Goal: Information Seeking & Learning: Check status

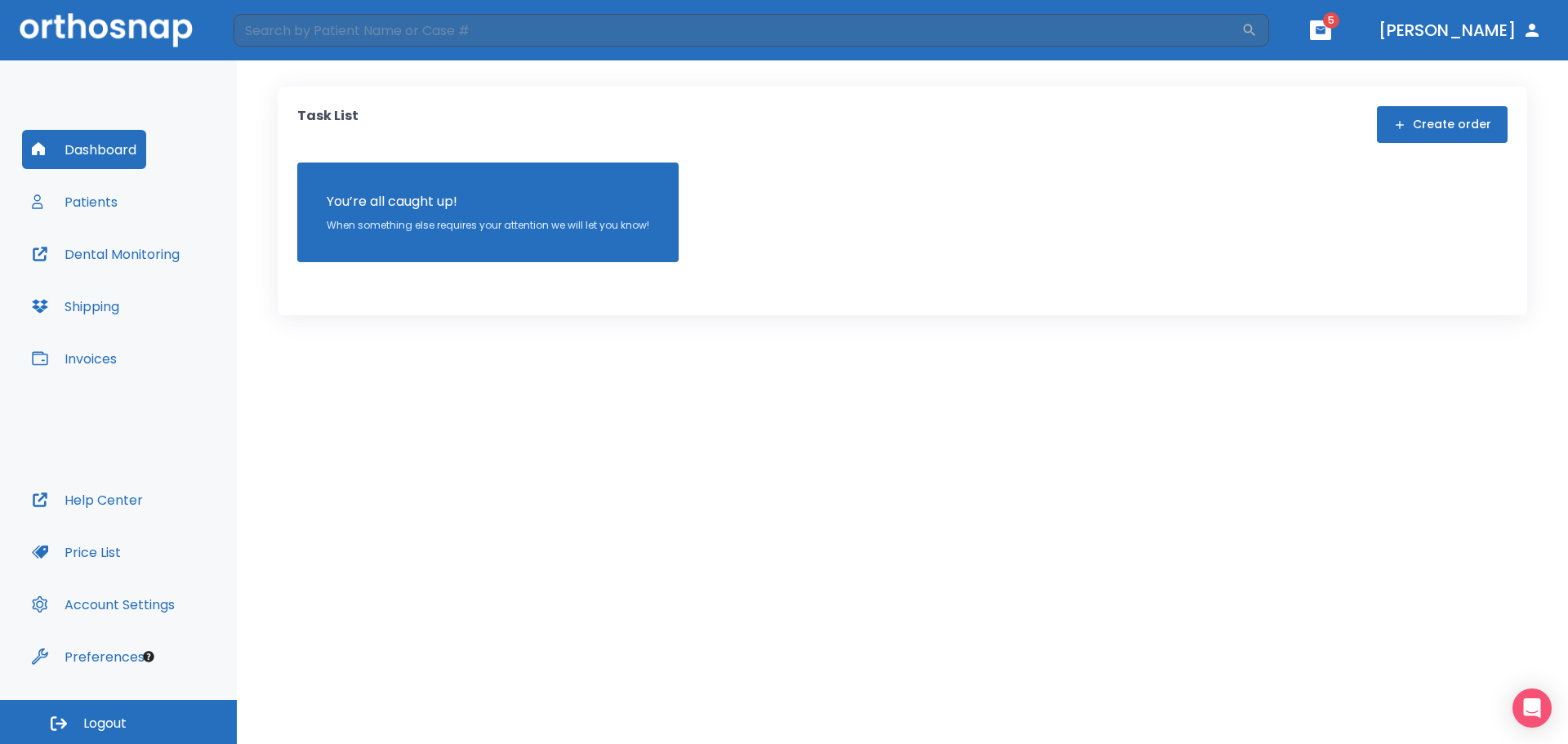
click at [113, 204] on button "Patients" at bounding box center [75, 202] width 105 height 39
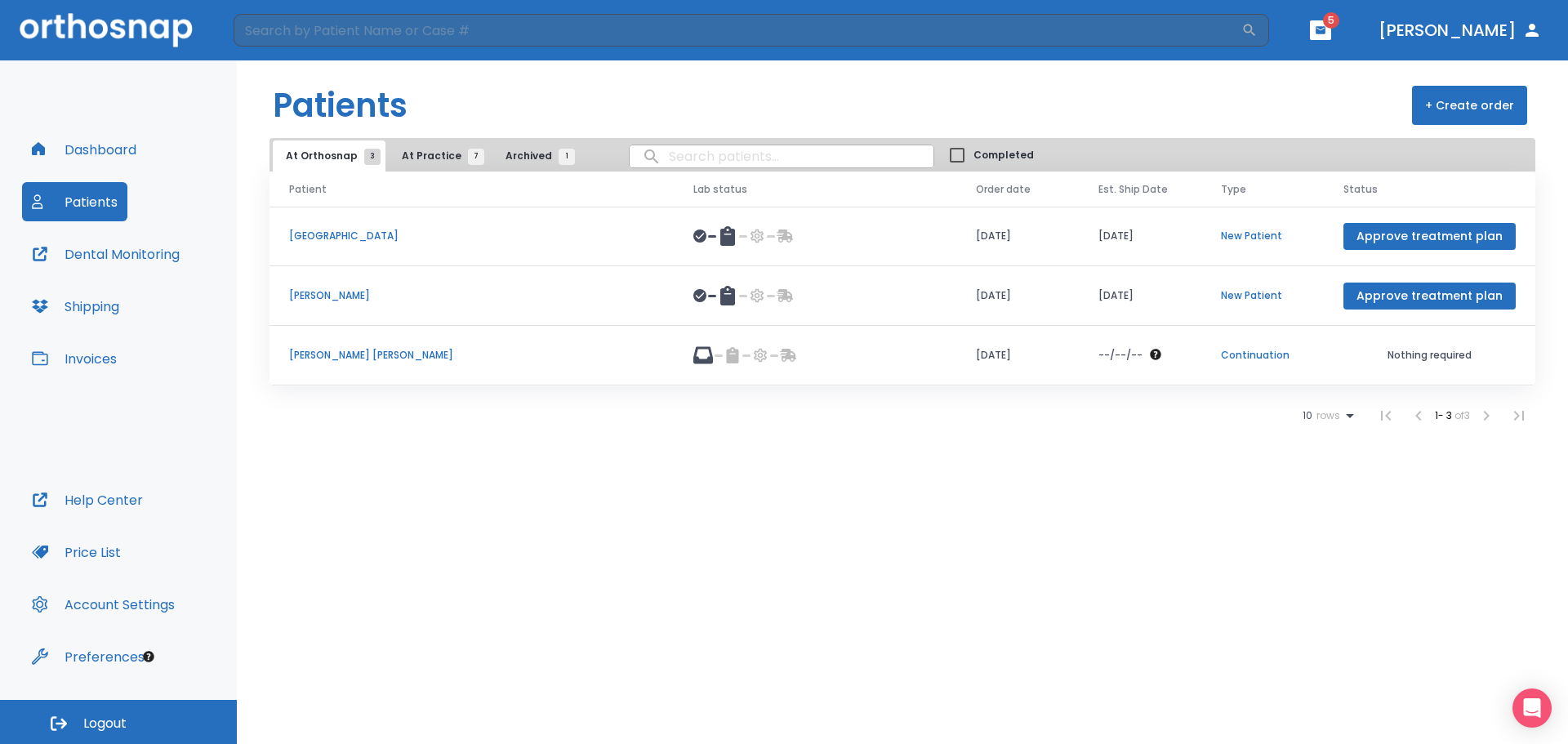
click at [326, 356] on p "[PERSON_NAME] [PERSON_NAME]" at bounding box center [471, 354] width 365 height 15
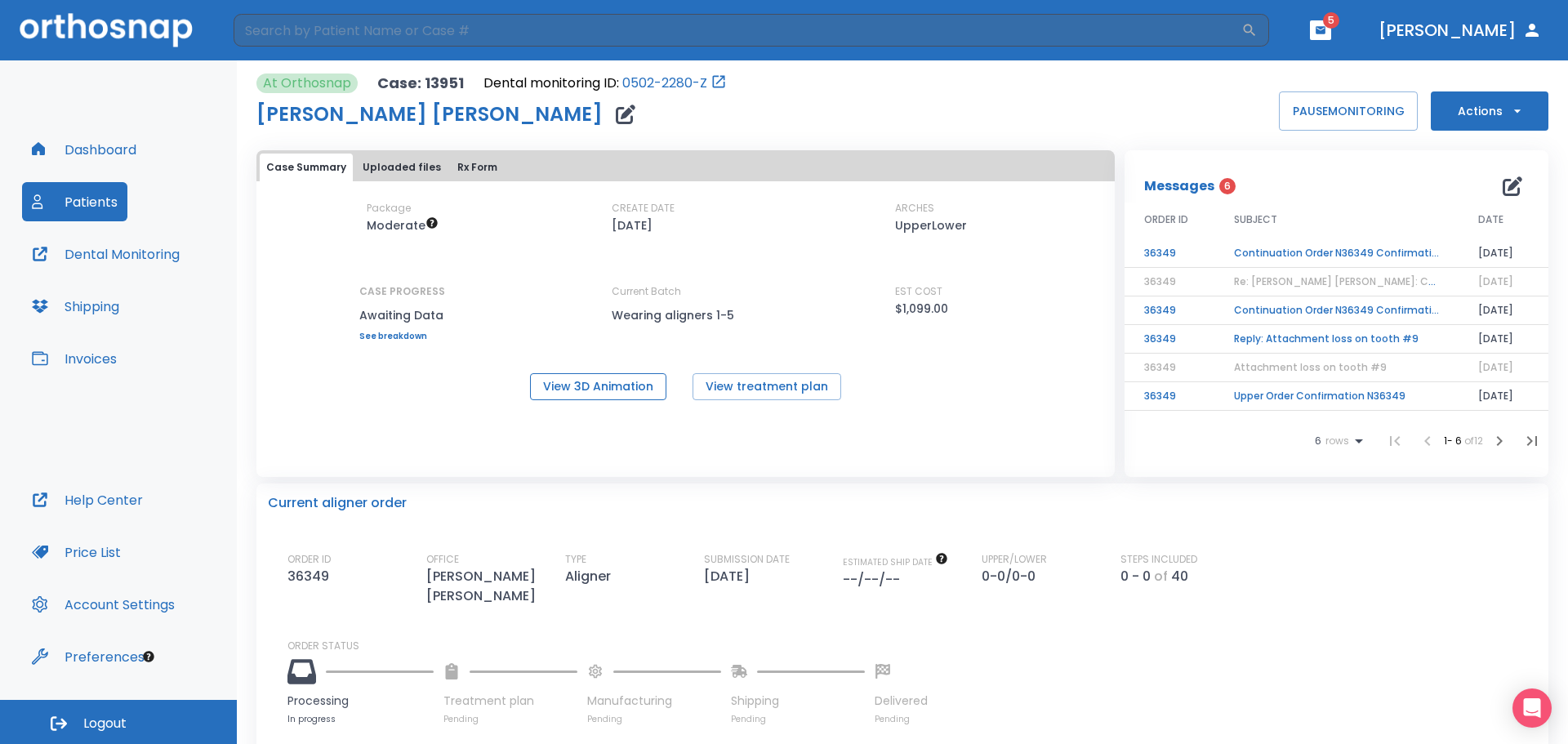
click at [520, 392] on button "View 3D Animation" at bounding box center [598, 387] width 136 height 27
click at [99, 205] on button "Patients" at bounding box center [75, 202] width 105 height 39
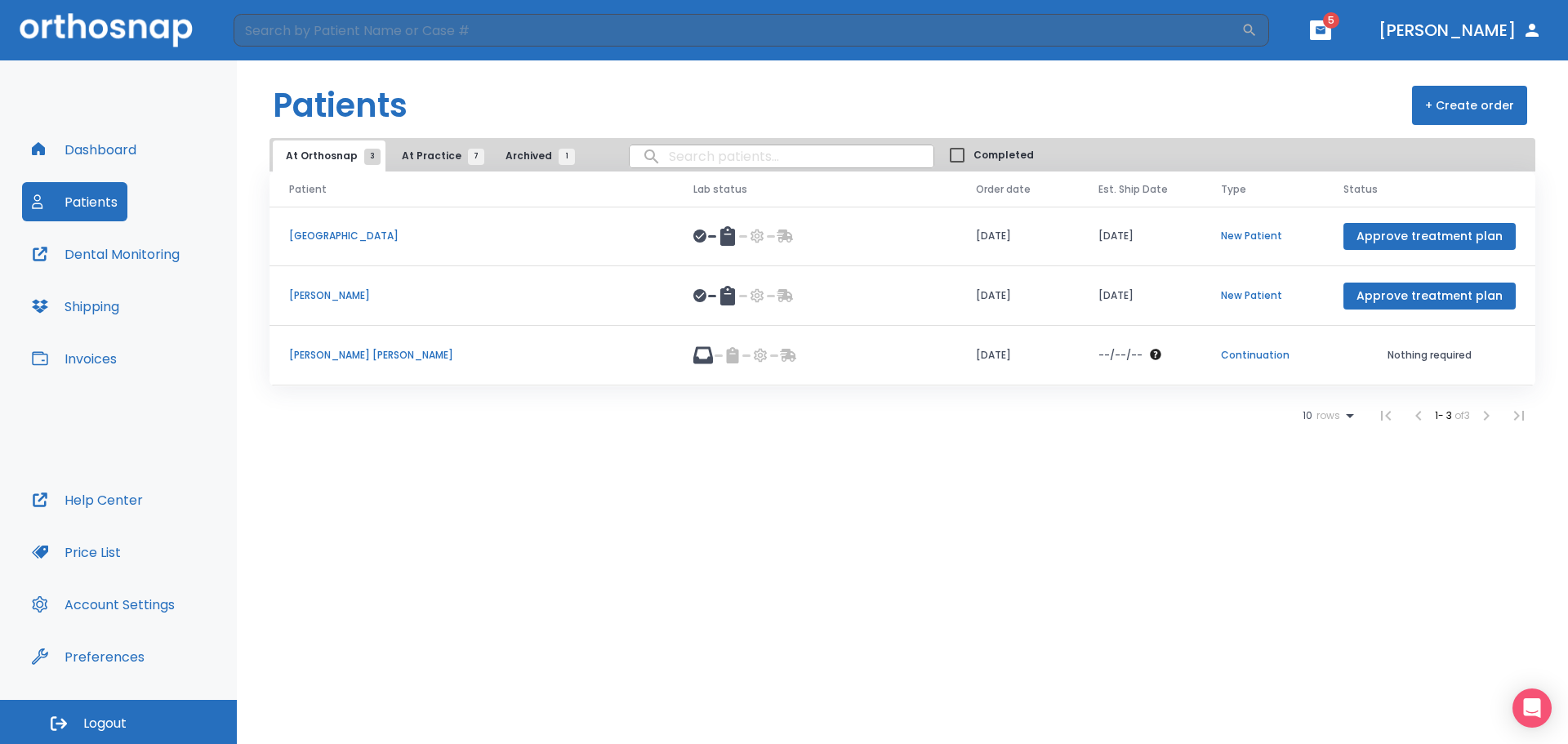
click at [410, 151] on span "At Practice 7" at bounding box center [439, 156] width 74 height 15
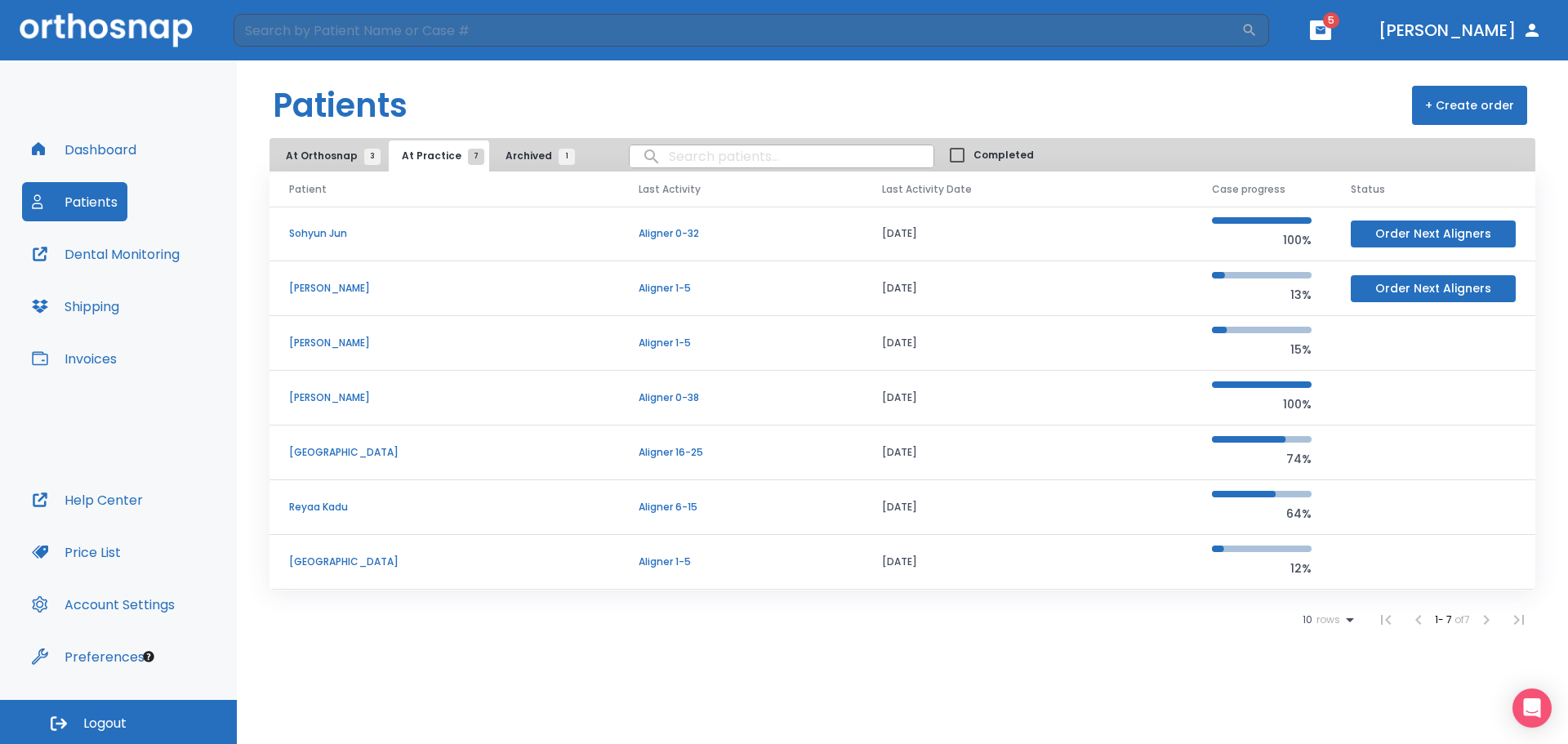
click at [334, 508] on p "Reyaa Kadu" at bounding box center [444, 506] width 310 height 15
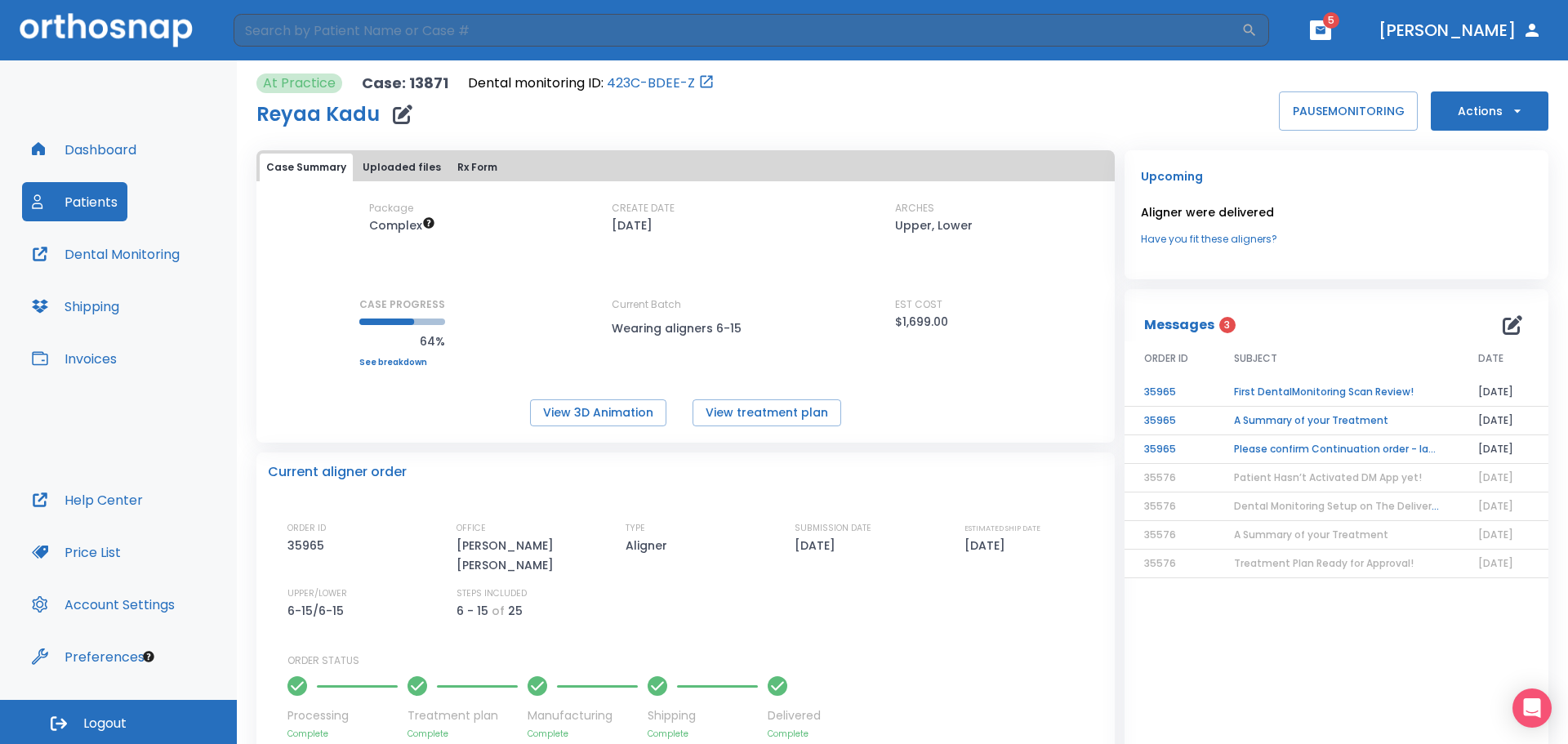
click at [386, 161] on button "Uploaded files" at bounding box center [402, 167] width 91 height 28
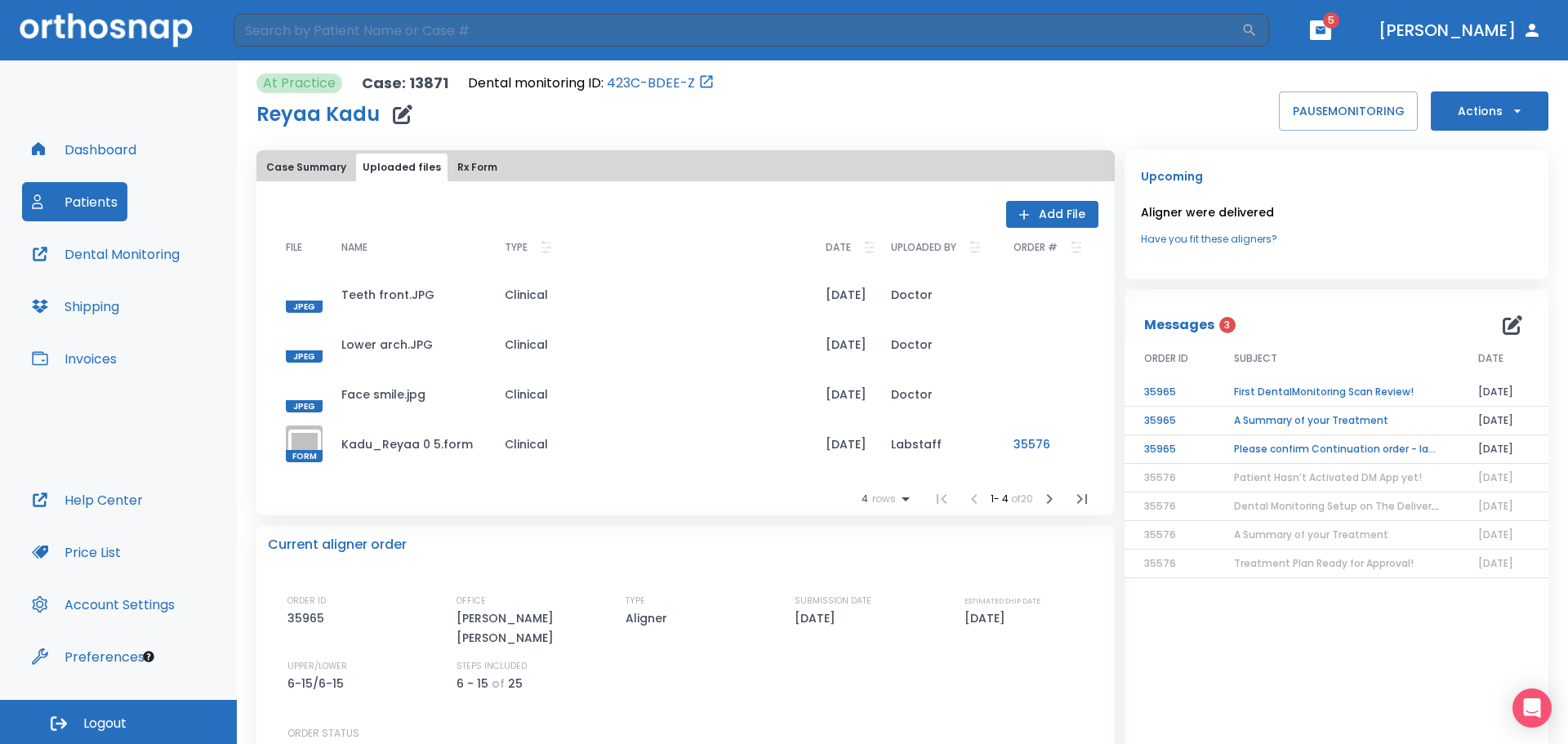
click at [311, 173] on button "Case Summary" at bounding box center [307, 167] width 93 height 28
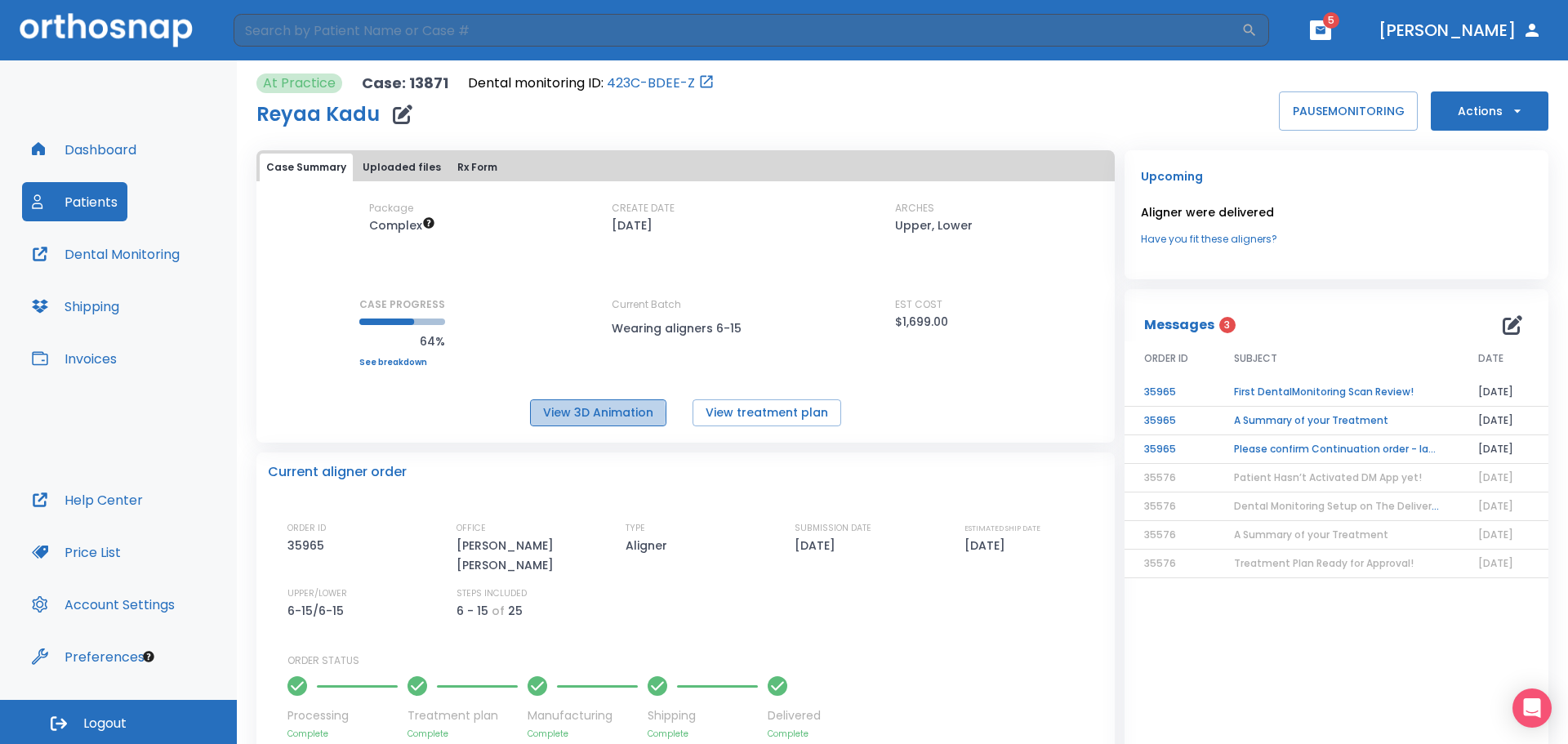
click at [520, 414] on button "View 3D Animation" at bounding box center [598, 413] width 136 height 27
click at [178, 249] on button "Dental Monitoring" at bounding box center [106, 254] width 167 height 39
click at [68, 190] on button "Patients" at bounding box center [75, 202] width 105 height 39
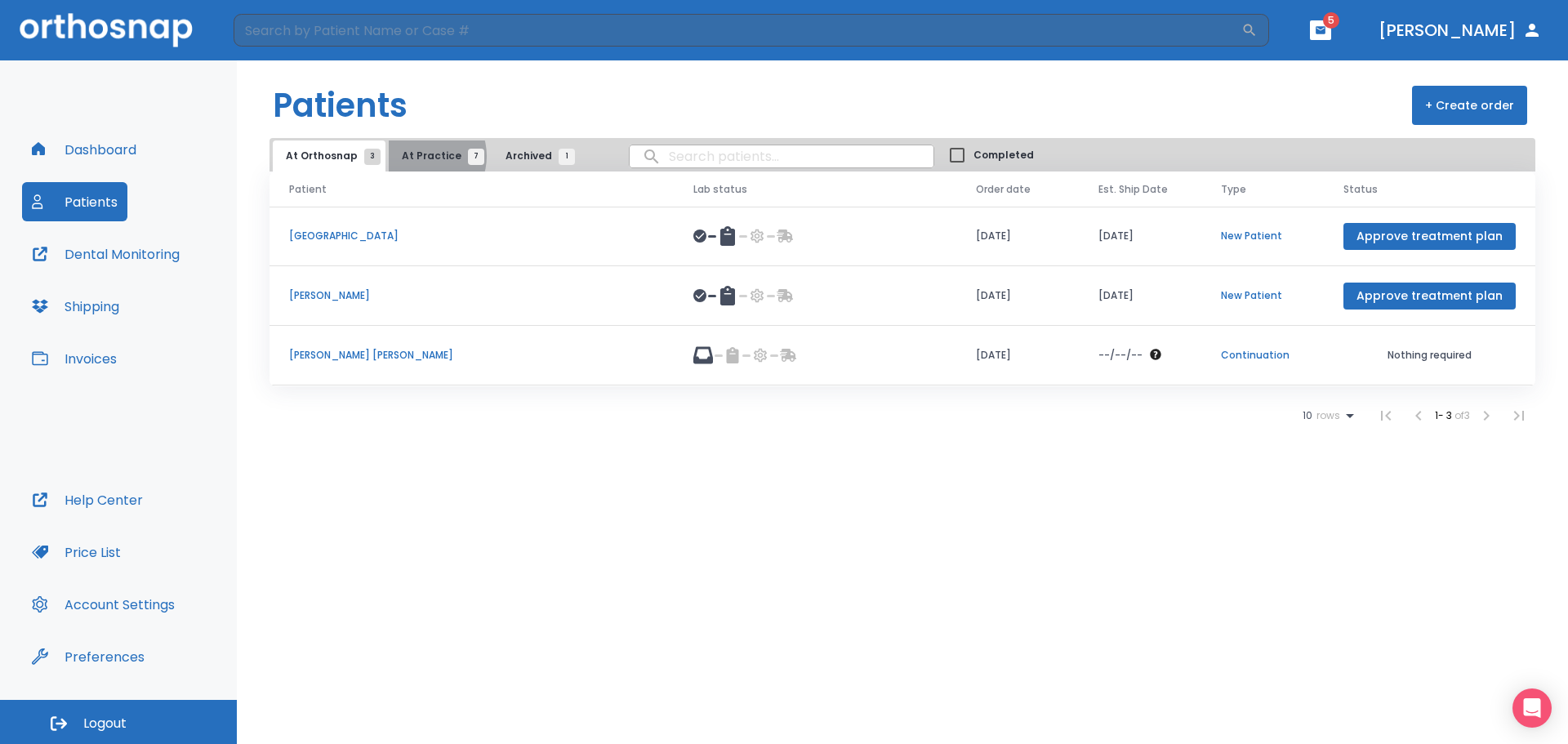
click at [419, 156] on span "At Practice 7" at bounding box center [439, 156] width 74 height 15
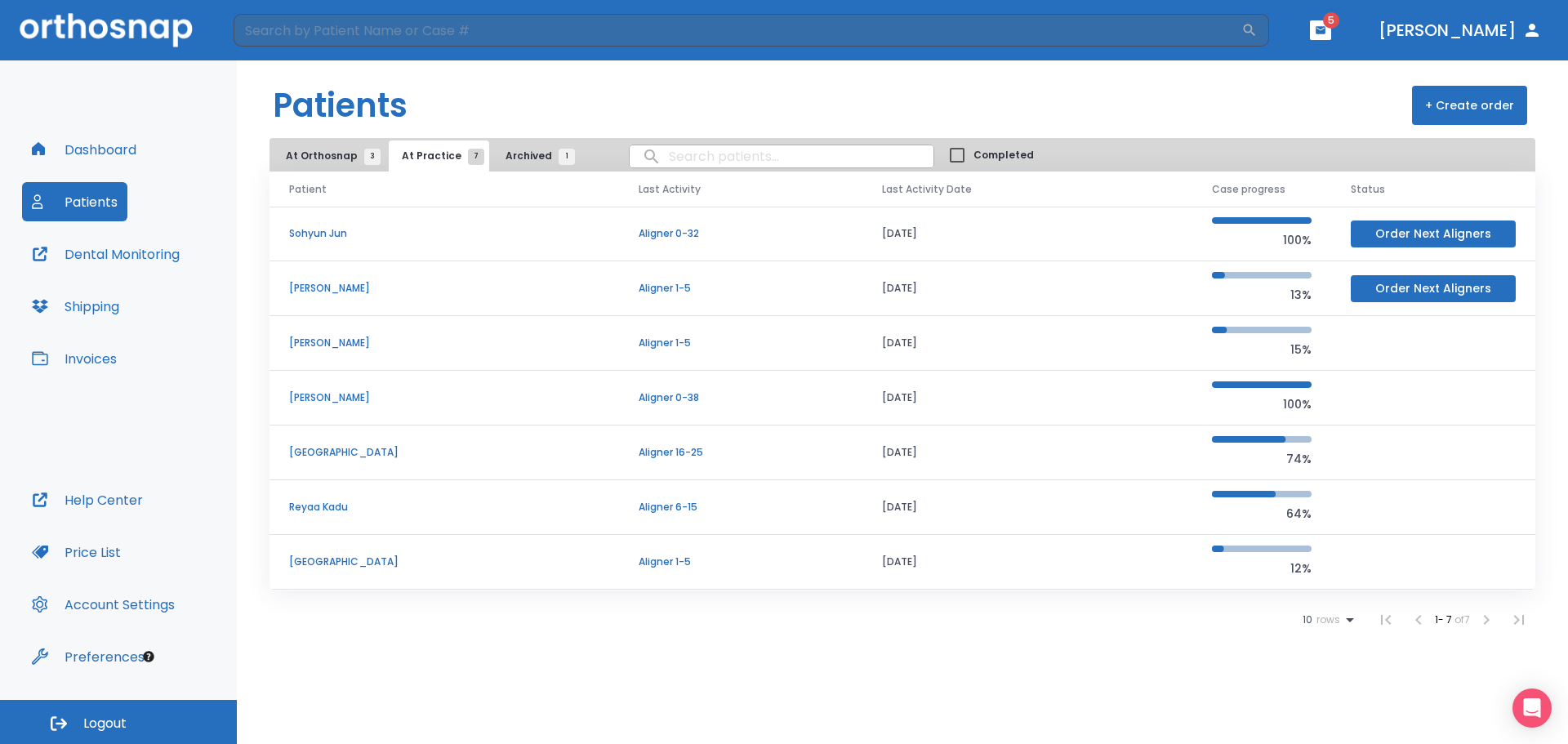
click at [332, 234] on p "Sohyun Jun" at bounding box center [444, 233] width 310 height 15
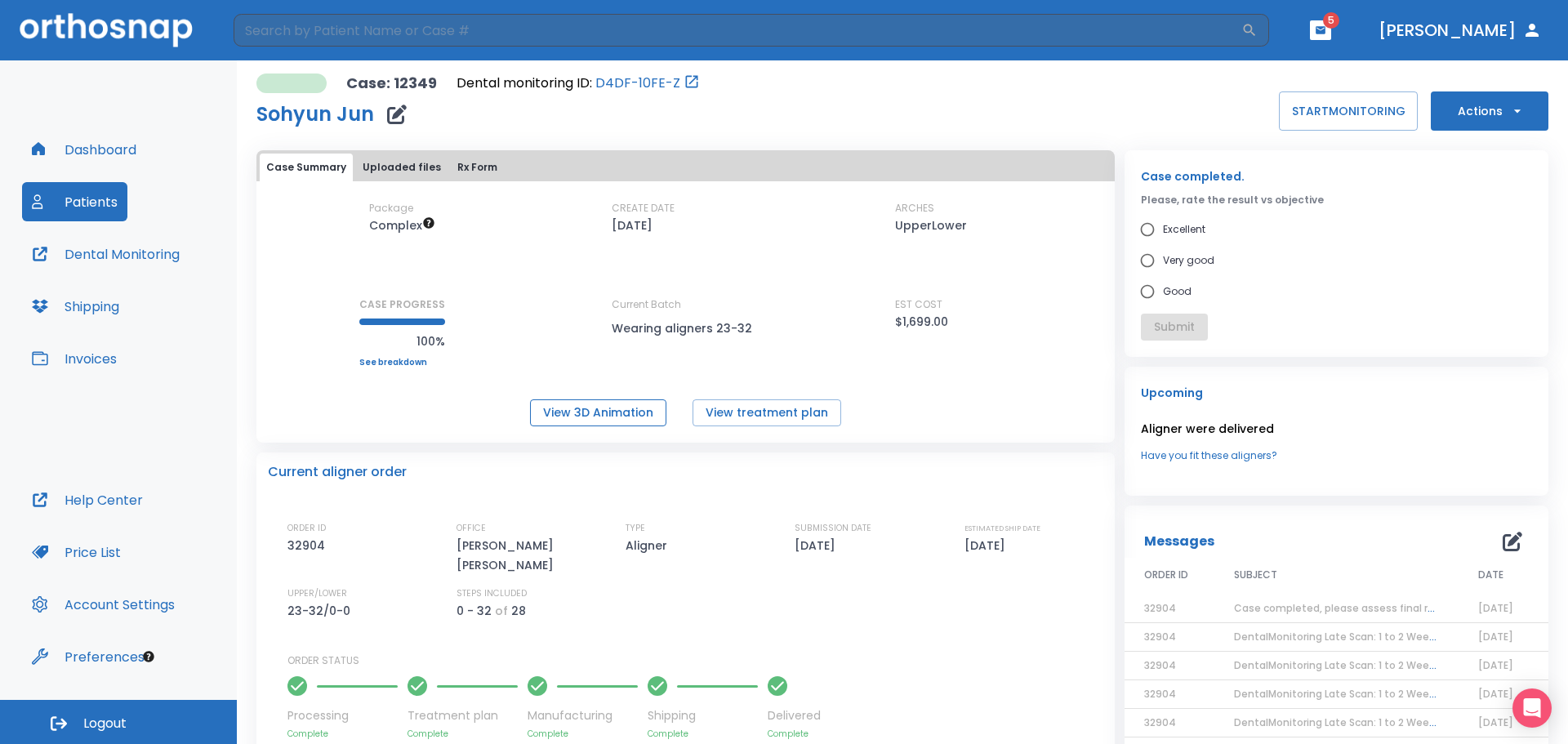
click at [520, 410] on button "View 3D Animation" at bounding box center [598, 413] width 136 height 27
click at [412, 168] on button "Uploaded files" at bounding box center [402, 167] width 91 height 28
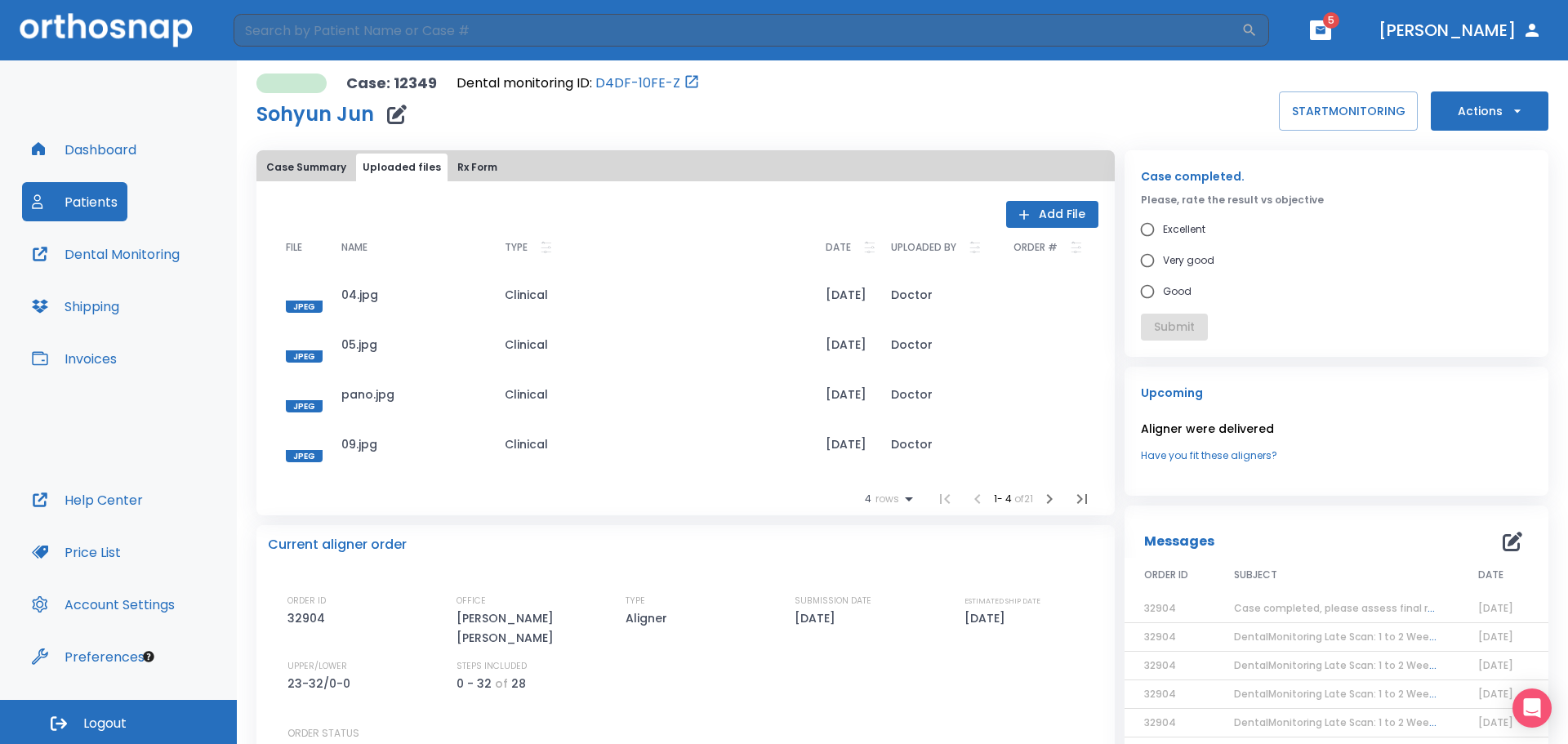
click at [307, 156] on button "Case Summary" at bounding box center [307, 167] width 93 height 28
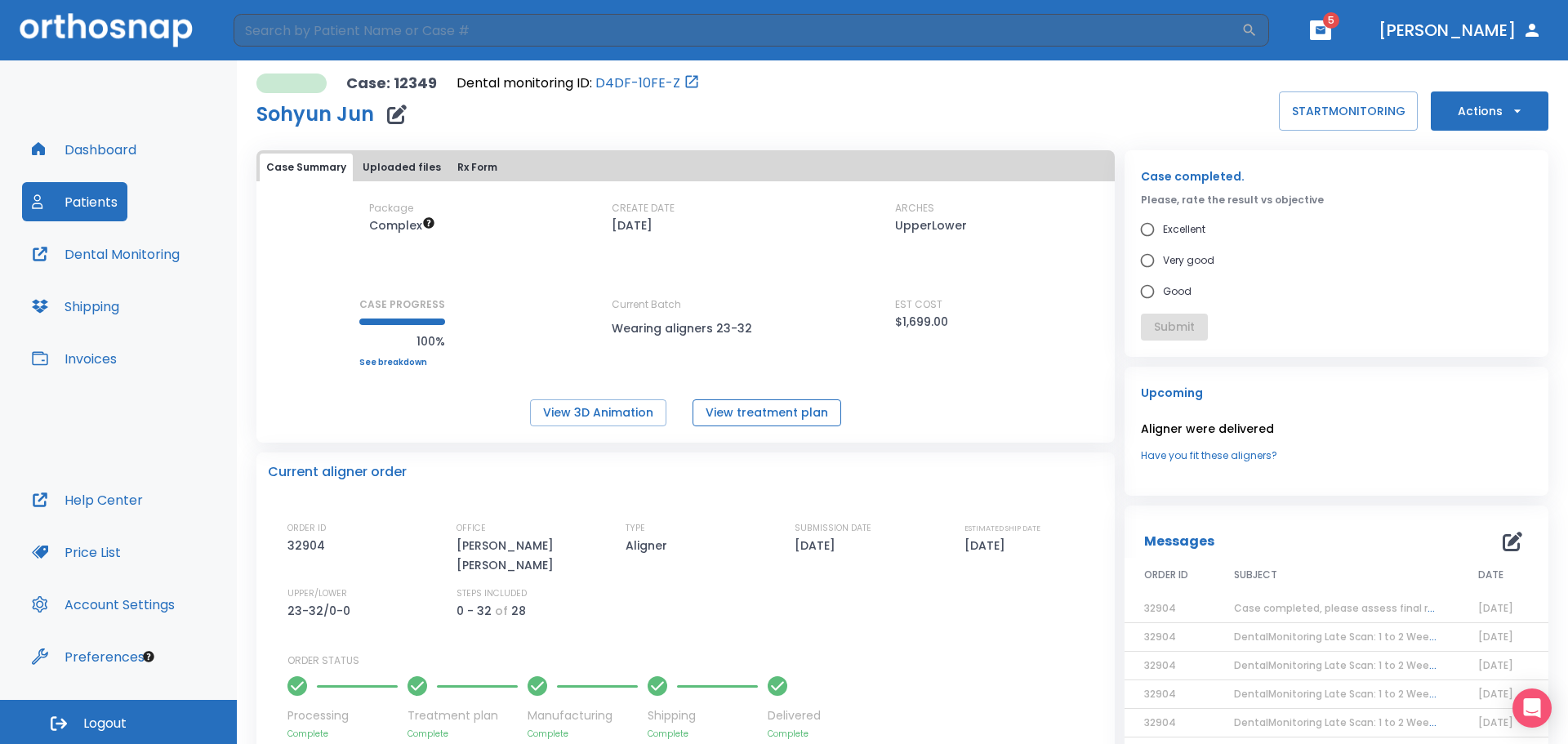
click at [520, 411] on button "View treatment plan" at bounding box center [766, 413] width 149 height 27
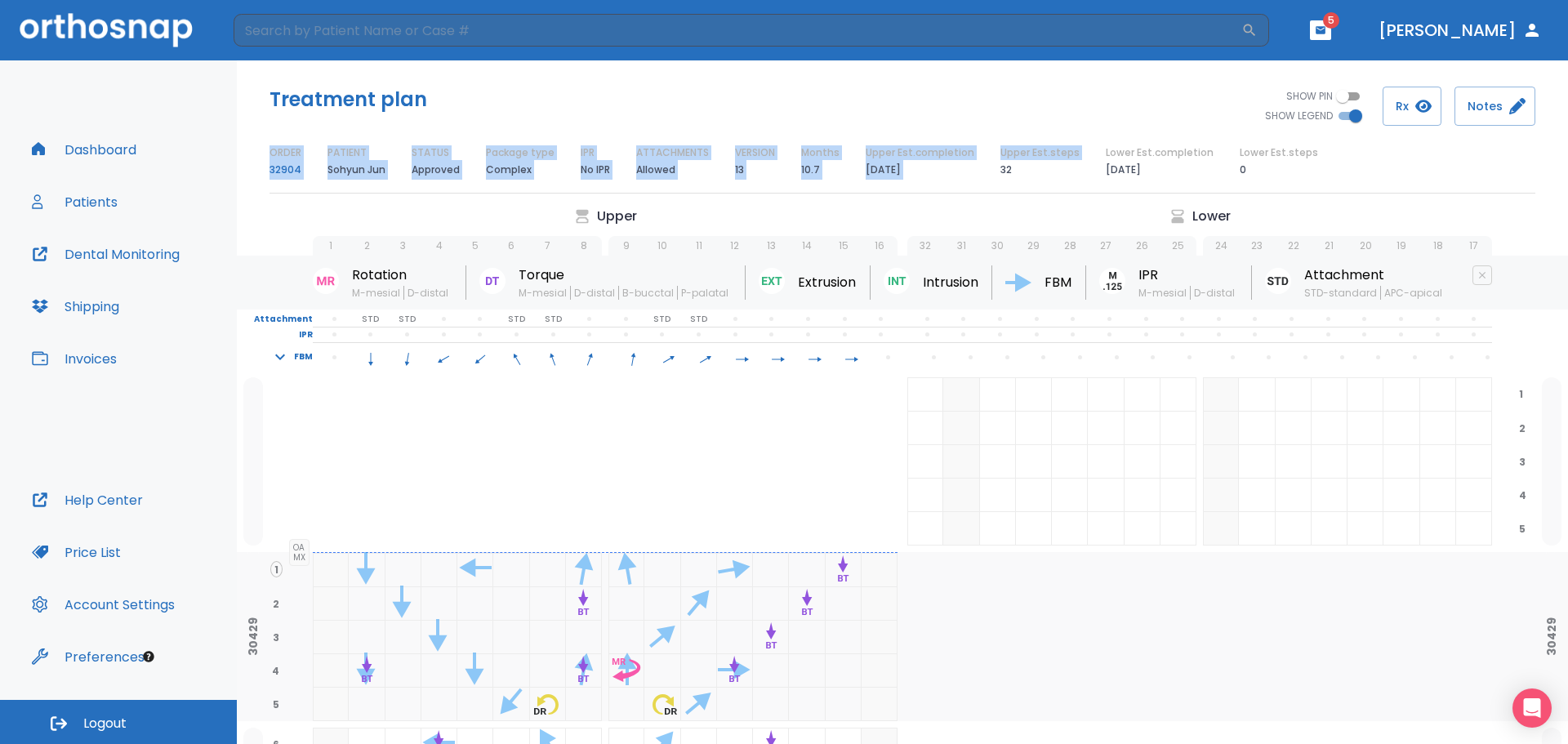
drag, startPoint x: 996, startPoint y: 166, endPoint x: 997, endPoint y: 182, distance: 16.0
click at [997, 182] on div "Treatment plan SHOW PIN SHOW LEGEND Rx Notes ORDER 32904 PATIENT Sohyun Jun STA…" at bounding box center [901, 133] width 1331 height 146
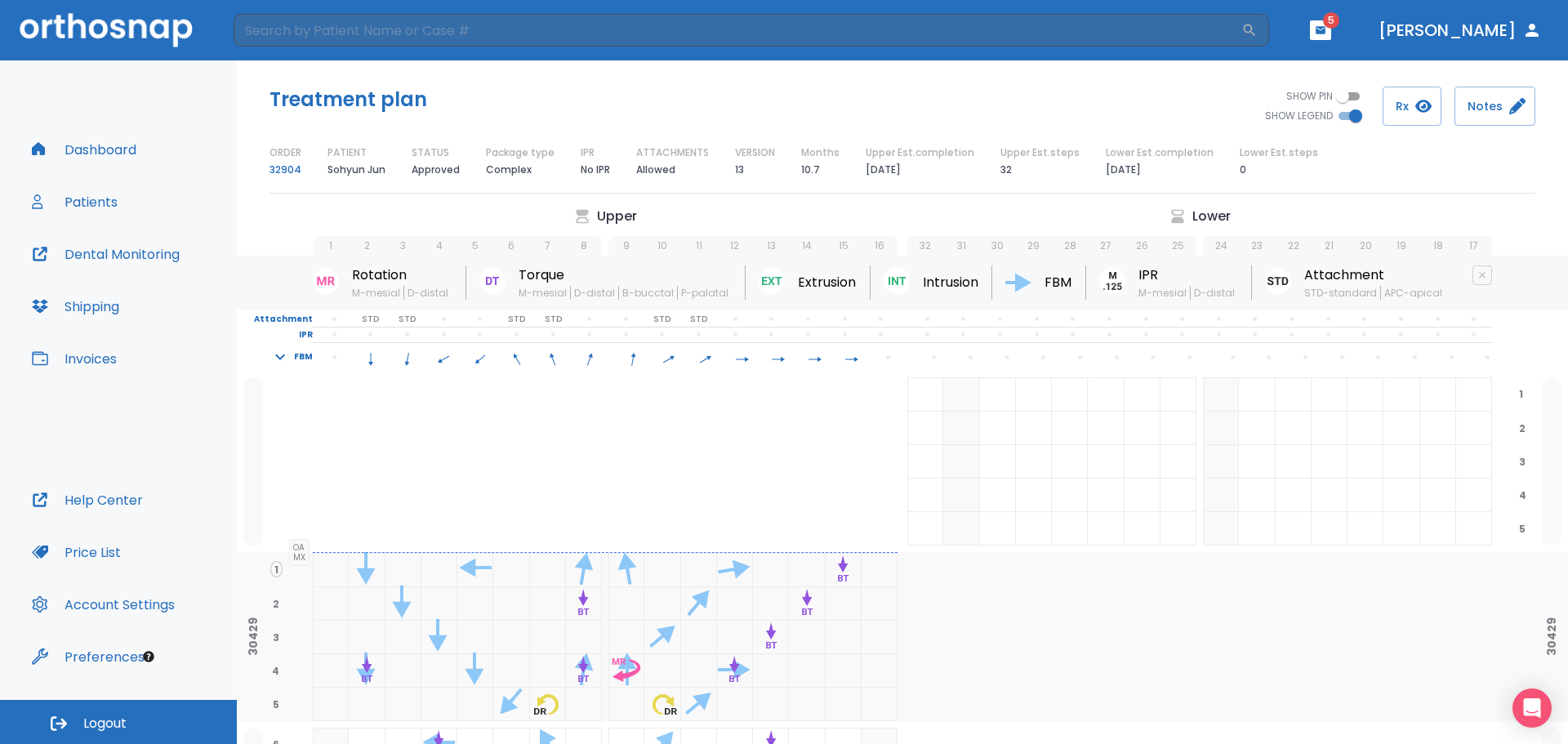
click at [1011, 181] on div "Treatment plan SHOW PIN SHOW LEGEND Rx Notes ORDER 32904 PATIENT Sohyun Jun STA…" at bounding box center [901, 133] width 1331 height 146
